Goal: Navigation & Orientation: Find specific page/section

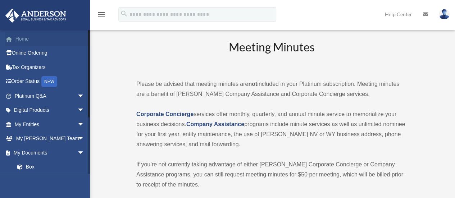
click at [15, 37] on span at bounding box center [12, 39] width 5 height 5
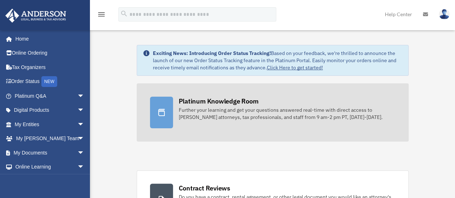
click at [248, 97] on div "Platinum Knowledge Room" at bounding box center [219, 101] width 80 height 9
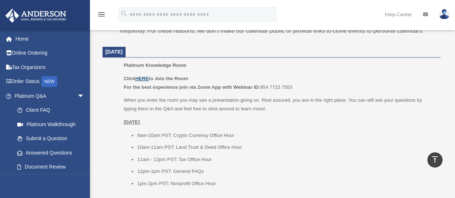
scroll to position [283, 0]
click at [143, 79] on u "HERE" at bounding box center [141, 78] width 13 height 5
